Goal: Task Accomplishment & Management: Complete application form

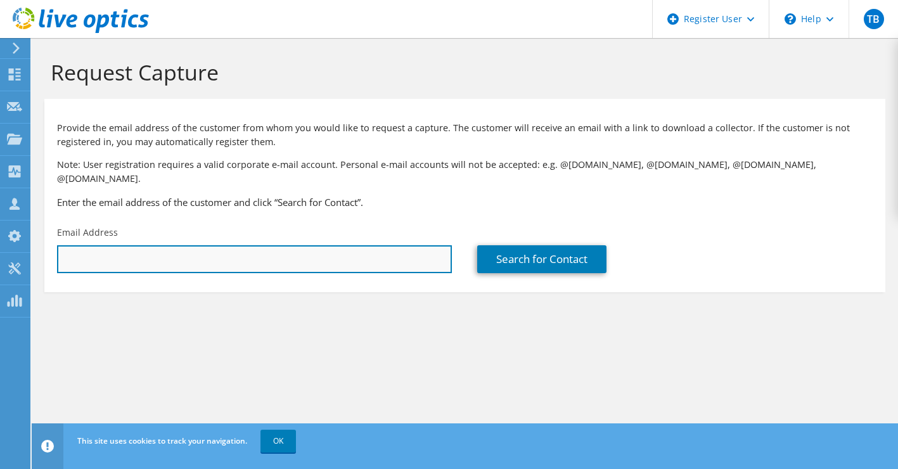
click at [354, 257] on input "text" at bounding box center [254, 259] width 395 height 28
drag, startPoint x: 104, startPoint y: 250, endPoint x: 12, endPoint y: 246, distance: 91.9
click at [12, 246] on div "TB Dell User [PERSON_NAME] [PERSON_NAME][EMAIL_ADDRESS][PERSON_NAME][DOMAIN_NAM…" at bounding box center [449, 234] width 898 height 469
click at [126, 246] on input "[PERSON_NAME].da" at bounding box center [254, 259] width 395 height 28
drag, startPoint x: 126, startPoint y: 246, endPoint x: 58, endPoint y: 248, distance: 68.4
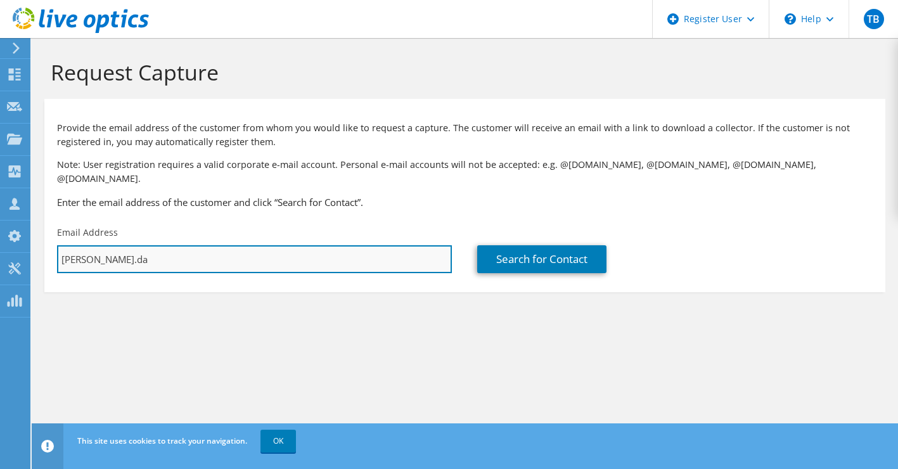
click at [58, 248] on input "[PERSON_NAME].da" at bounding box center [254, 259] width 395 height 28
paste input "[PERSON_NAME] <[PERSON_NAME][EMAIL_ADDRESS][DOMAIN_NAME]>"
drag, startPoint x: 129, startPoint y: 247, endPoint x: 48, endPoint y: 250, distance: 81.1
click at [48, 250] on div "Email Address [PERSON_NAME] <[EMAIL_ADDRESS][PERSON_NAME][DOMAIN_NAME]>" at bounding box center [254, 250] width 420 height 60
click at [208, 245] on input "[PERSON_NAME][EMAIL_ADDRESS][DOMAIN_NAME]>" at bounding box center [254, 259] width 395 height 28
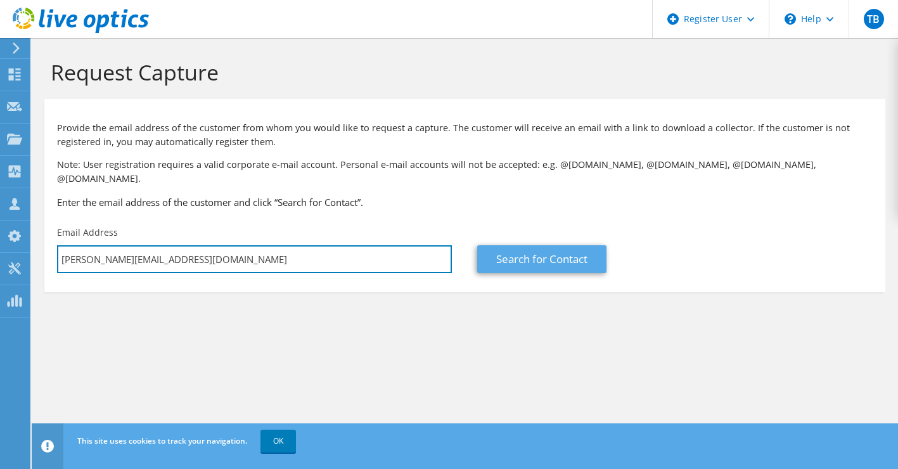
type input "[PERSON_NAME][EMAIL_ADDRESS][DOMAIN_NAME]"
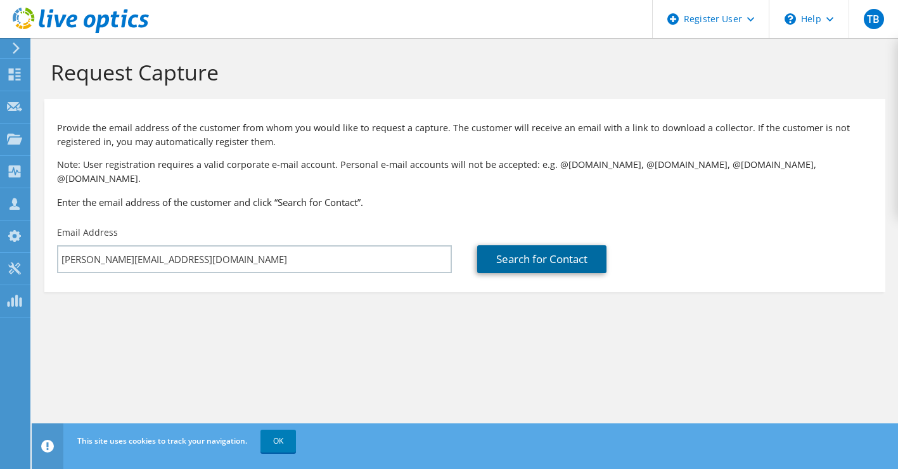
click at [495, 245] on link "Search for Contact" at bounding box center [541, 259] width 129 height 28
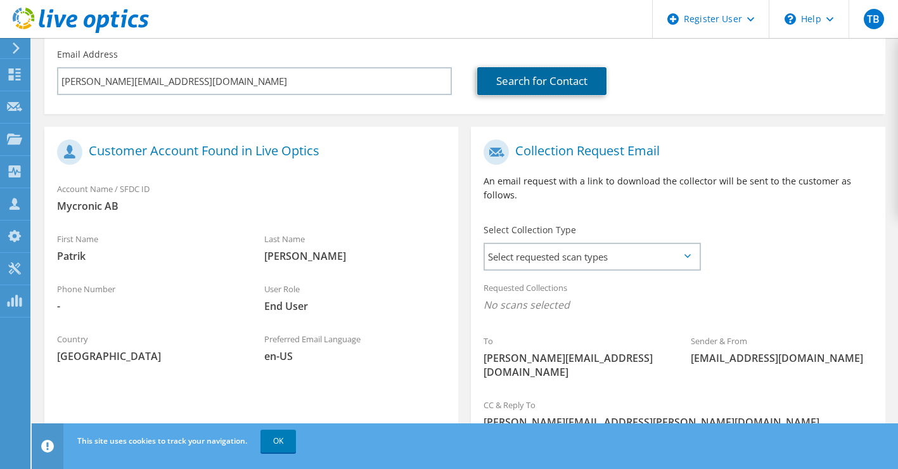
scroll to position [185, 0]
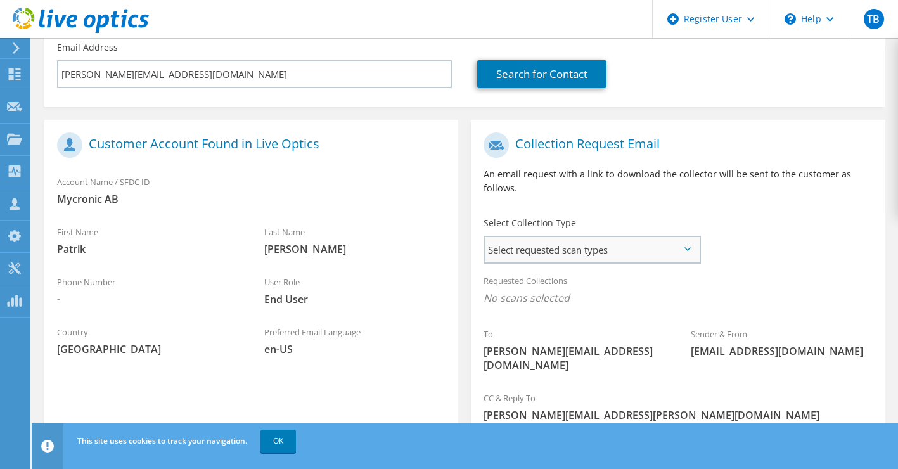
click at [637, 238] on span "Select requested scan types" at bounding box center [592, 249] width 214 height 25
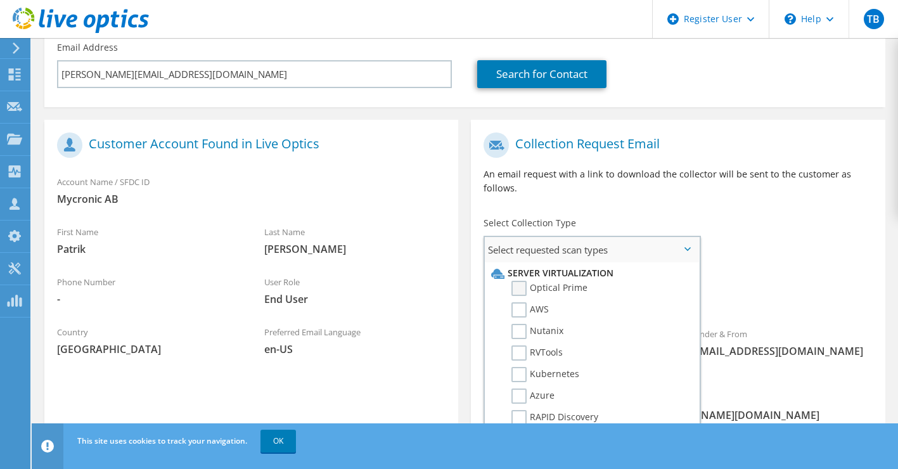
click at [552, 281] on label "Optical Prime" at bounding box center [549, 288] width 76 height 15
click at [0, 0] on input "Optical Prime" at bounding box center [0, 0] width 0 height 0
click at [728, 276] on div "Requested Collections No scans selected Optical Prime" at bounding box center [678, 292] width 414 height 51
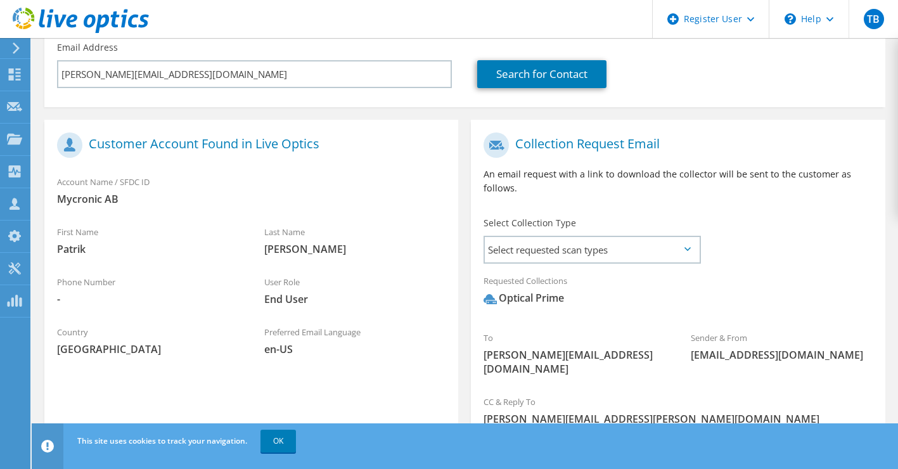
scroll to position [257, 0]
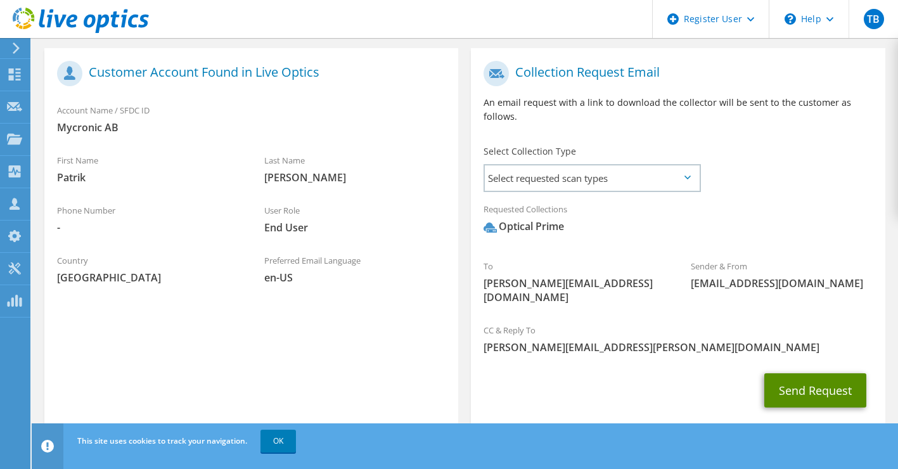
click at [808, 373] on button "Send Request" at bounding box center [815, 390] width 102 height 34
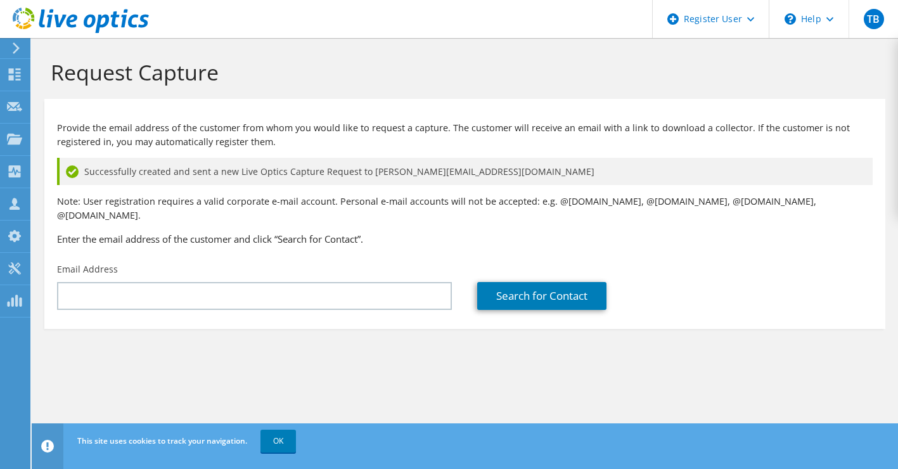
click at [863, 383] on div "Request Capture Provide the email address of the customer from whom you would l…" at bounding box center [465, 253] width 866 height 431
